Goal: Obtain resource: Download file/media

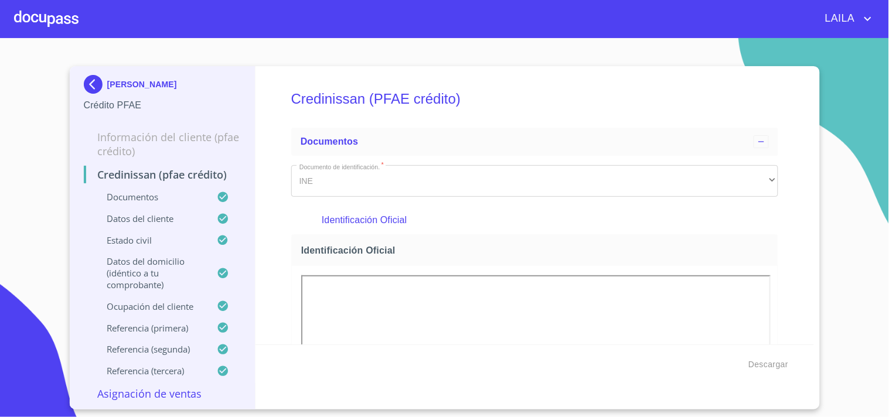
click at [98, 77] on img at bounding box center [95, 84] width 23 height 19
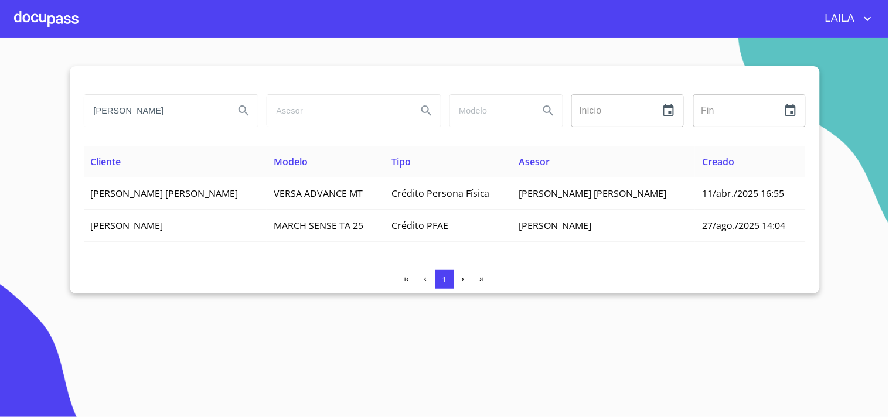
click at [178, 110] on input "[PERSON_NAME]" at bounding box center [154, 111] width 141 height 32
type input "OPERADORA [PERSON_NAME]"
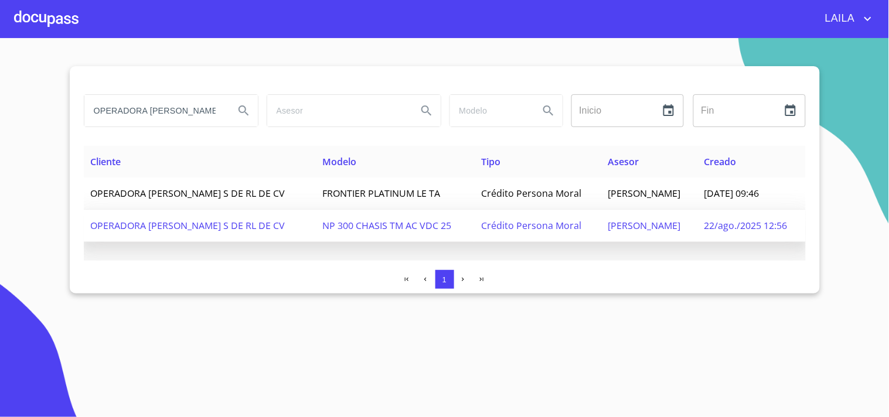
click at [139, 227] on span "OPERADORA [PERSON_NAME] S DE RL DE CV" at bounding box center [188, 225] width 195 height 13
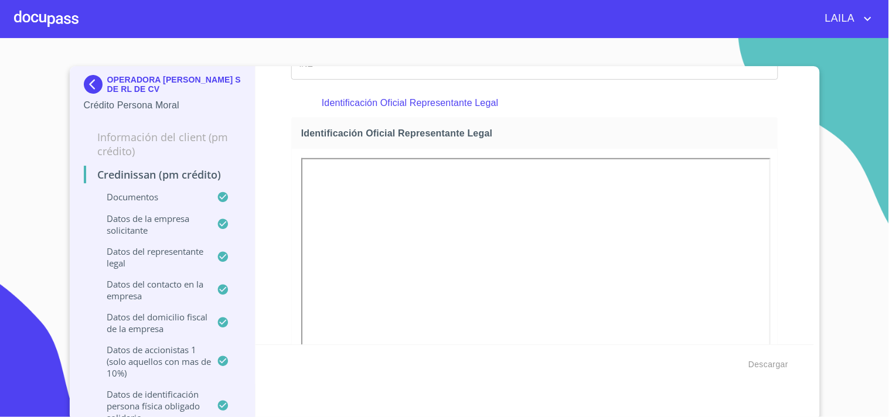
scroll to position [195, 0]
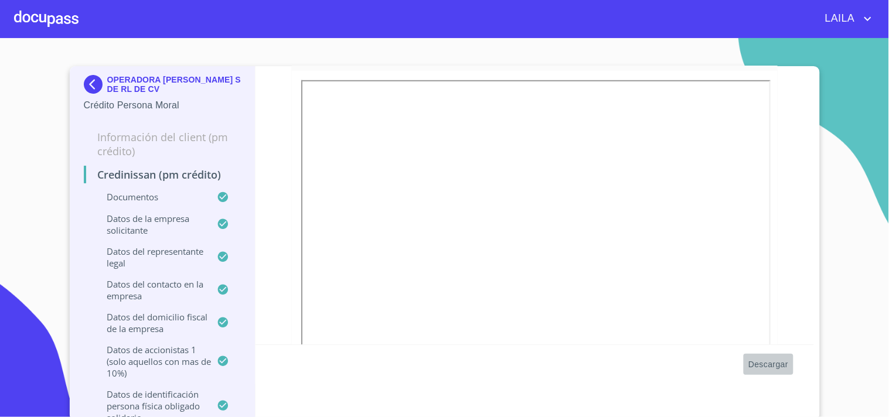
click at [772, 367] on span "Descargar" at bounding box center [768, 364] width 40 height 15
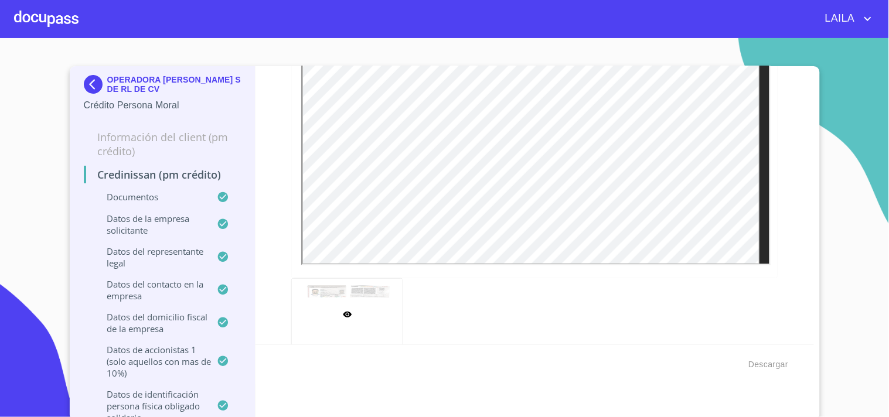
scroll to position [260, 0]
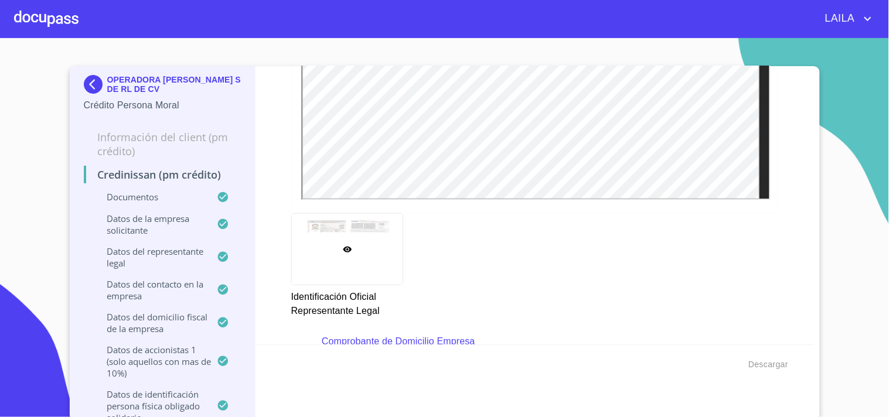
click at [332, 236] on div at bounding box center [347, 249] width 111 height 71
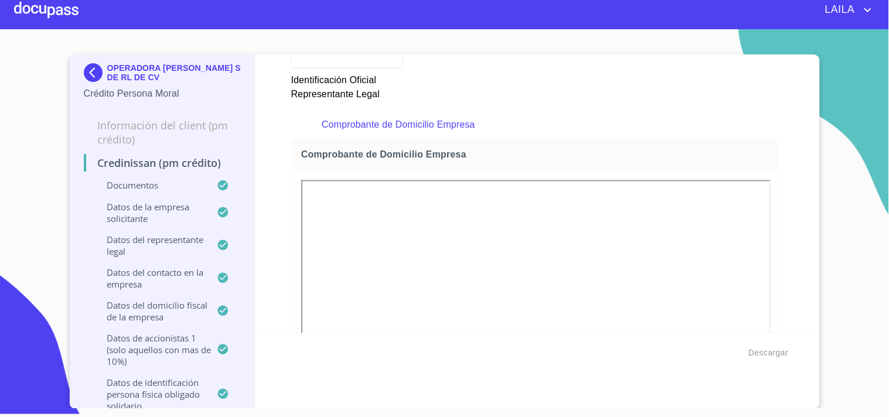
scroll to position [660, 0]
